Goal: Information Seeking & Learning: Learn about a topic

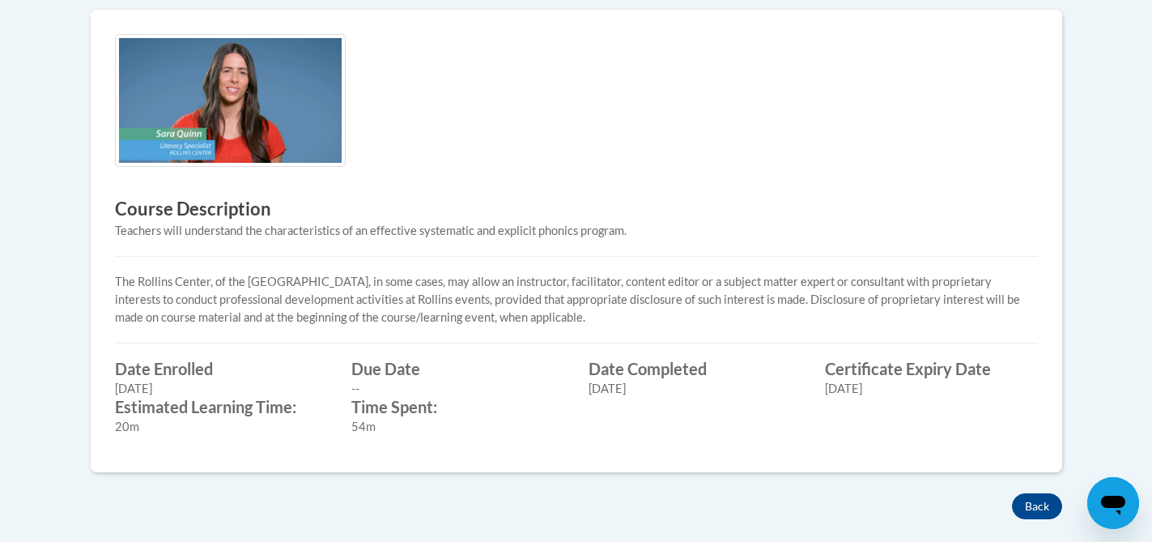
scroll to position [604, 0]
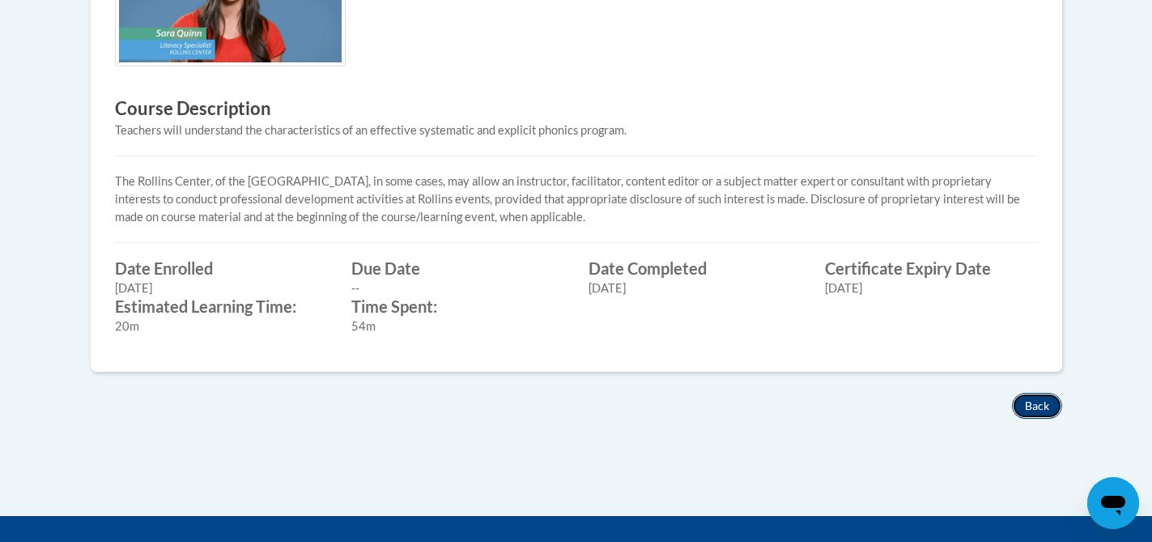
click at [1032, 408] on button "Back" at bounding box center [1037, 406] width 50 height 26
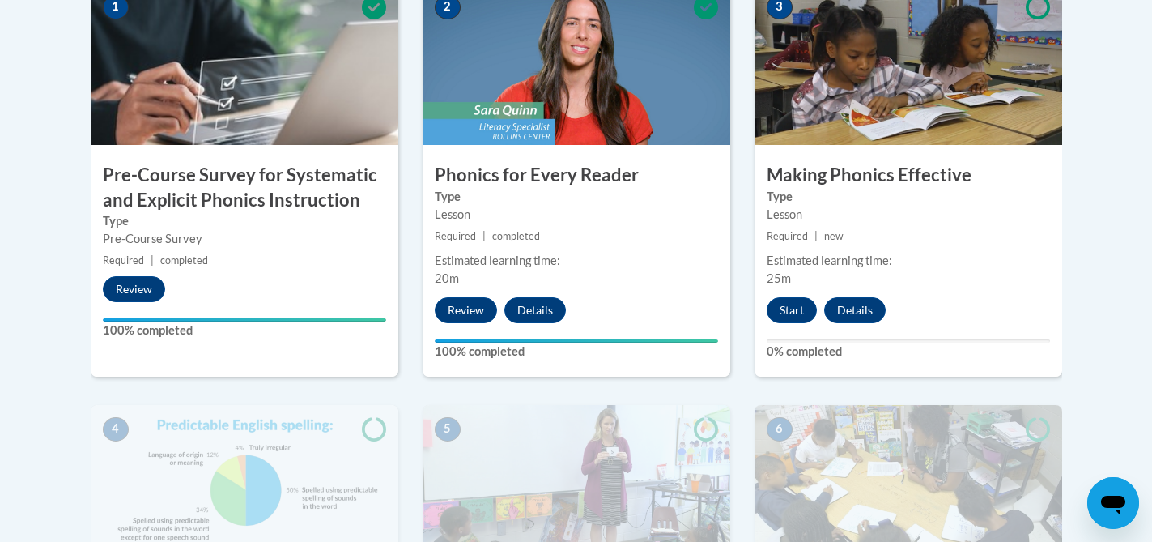
scroll to position [558, 0]
